Goal: Information Seeking & Learning: Learn about a topic

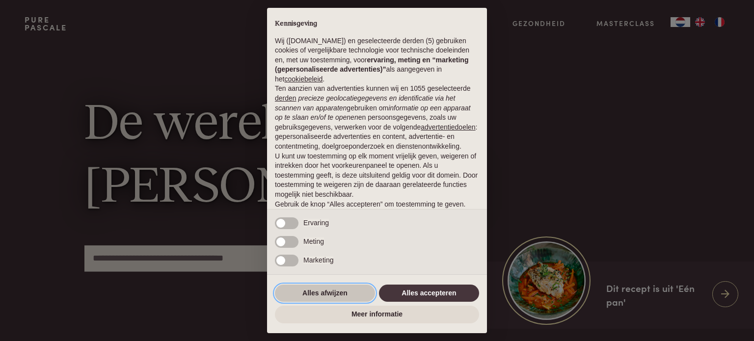
click at [332, 292] on button "Alles afwijzen" at bounding box center [325, 294] width 100 height 18
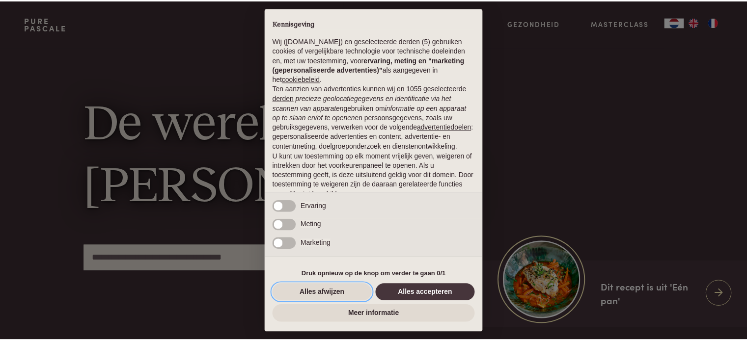
scroll to position [53, 0]
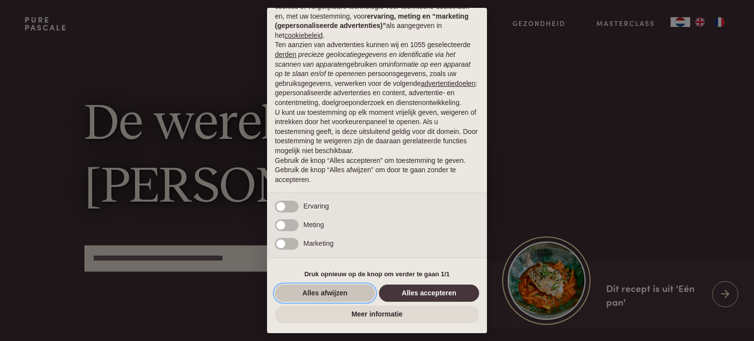
click at [365, 290] on button "Alles afwijzen" at bounding box center [325, 294] width 100 height 18
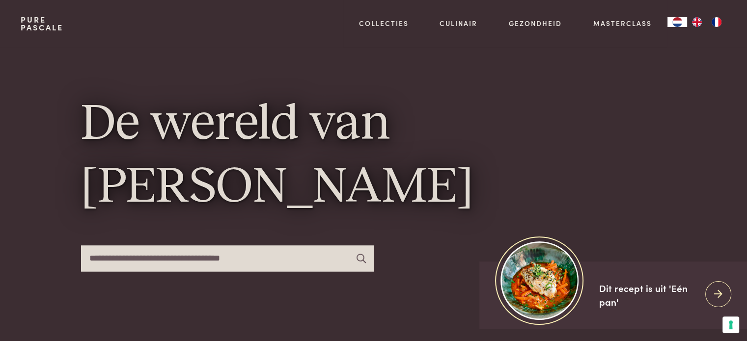
click at [210, 259] on input "text" at bounding box center [227, 258] width 293 height 26
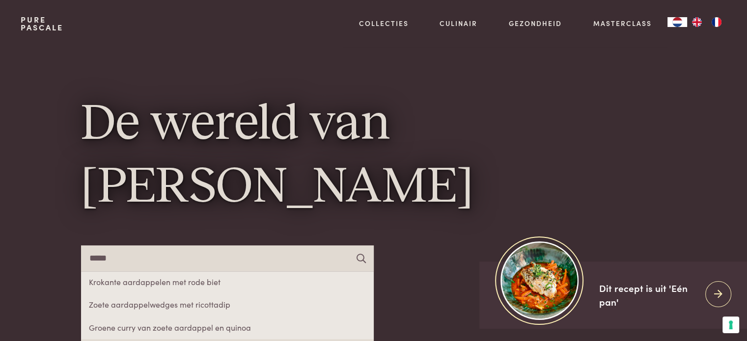
type input "*****"
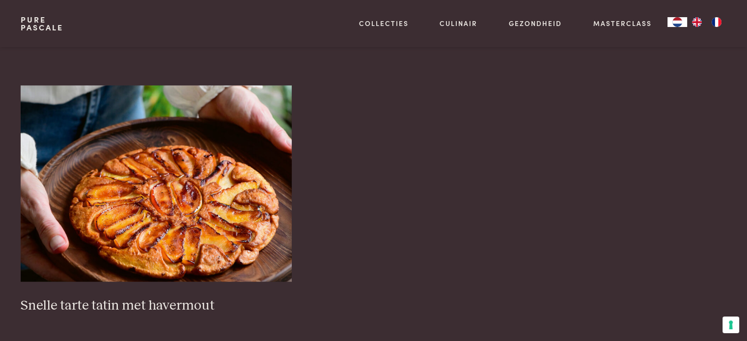
scroll to position [638, 0]
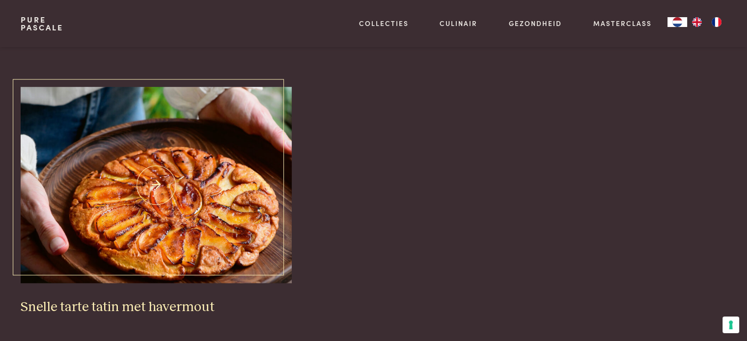
click at [166, 222] on img at bounding box center [156, 185] width 271 height 196
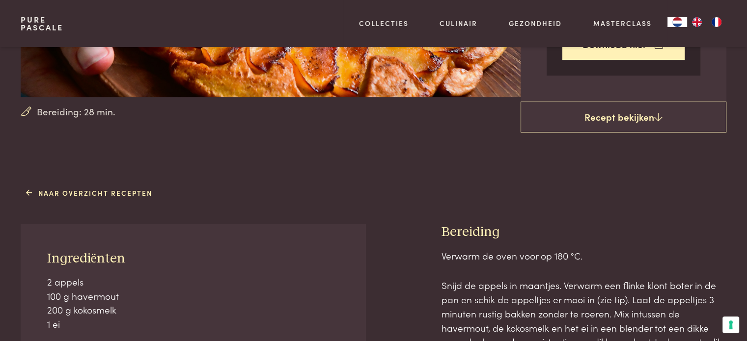
scroll to position [147, 0]
